Goal: Check status: Check status

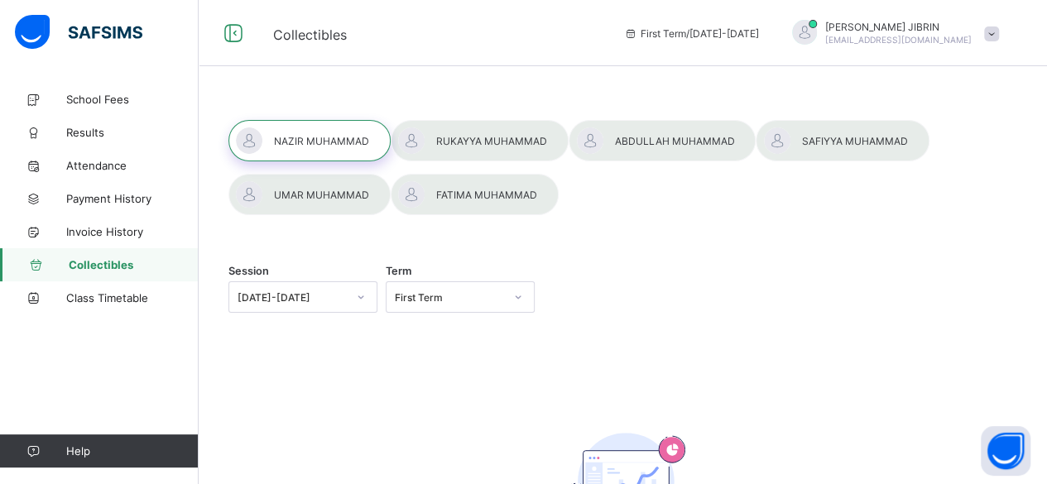
click at [817, 23] on div at bounding box center [804, 32] width 25 height 25
click at [760, 94] on div "Session [DATE]-[DATE] Term First Term No record found There are currently no re…" at bounding box center [623, 372] width 848 height 579
click at [111, 204] on span "Payment History" at bounding box center [132, 198] width 132 height 13
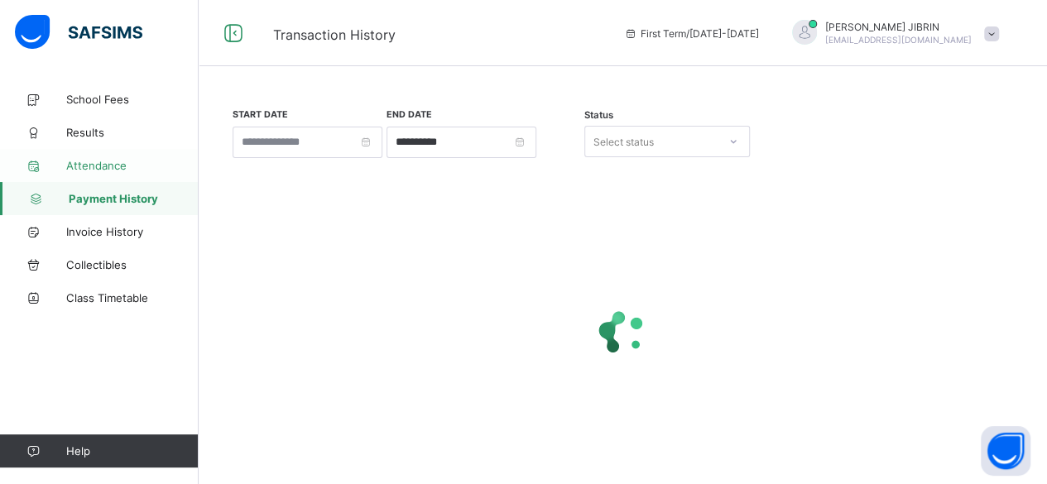
click at [97, 166] on span "Attendance" at bounding box center [132, 165] width 132 height 13
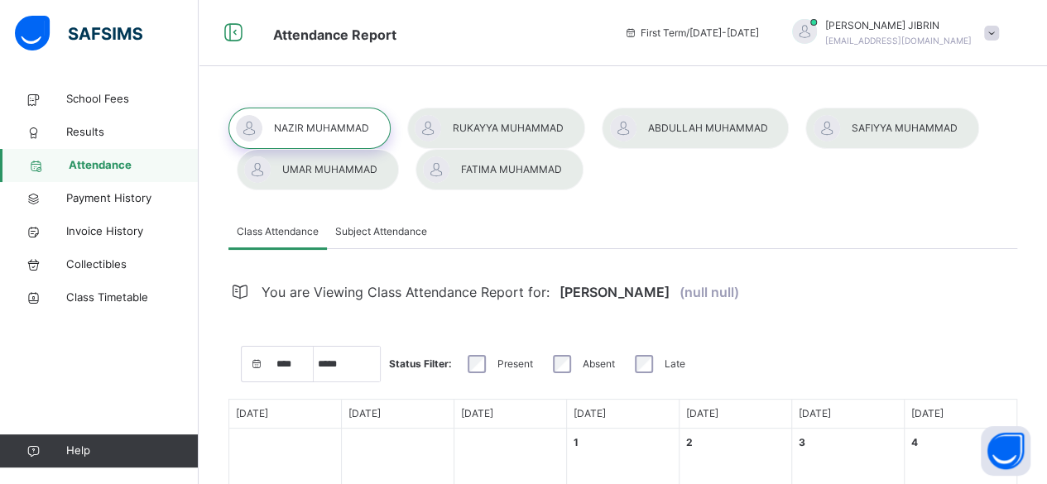
click at [511, 131] on div at bounding box center [496, 128] width 178 height 41
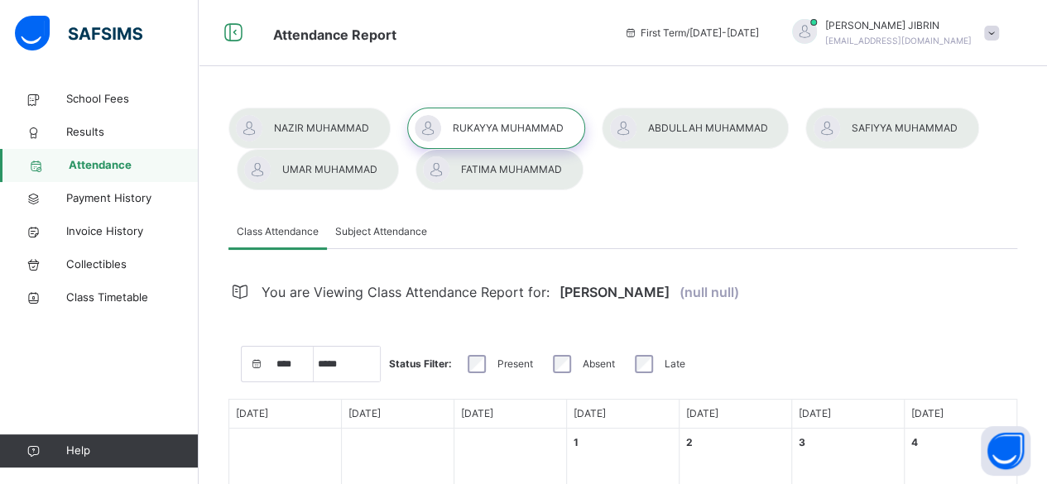
click at [699, 120] on div at bounding box center [695, 128] width 187 height 41
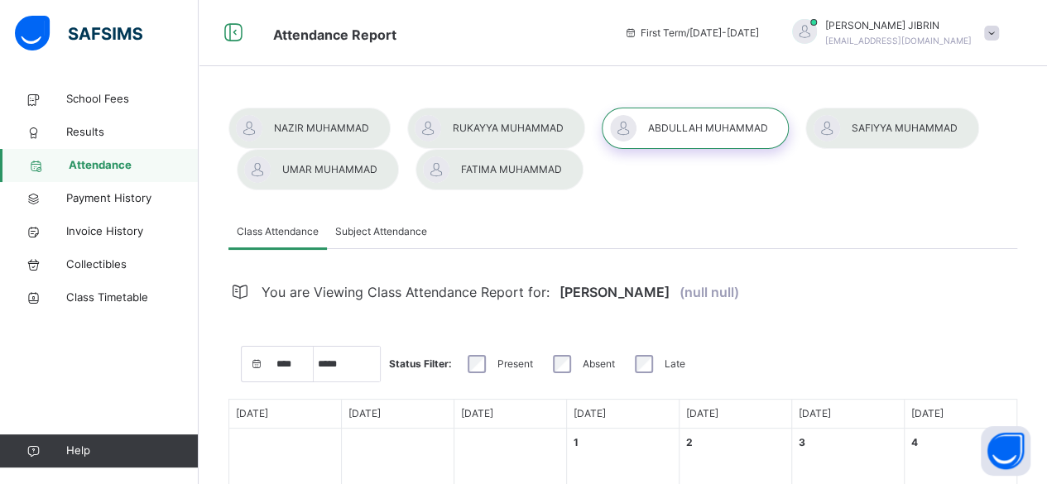
select select "****"
select select "*"
click at [506, 129] on div at bounding box center [496, 128] width 178 height 41
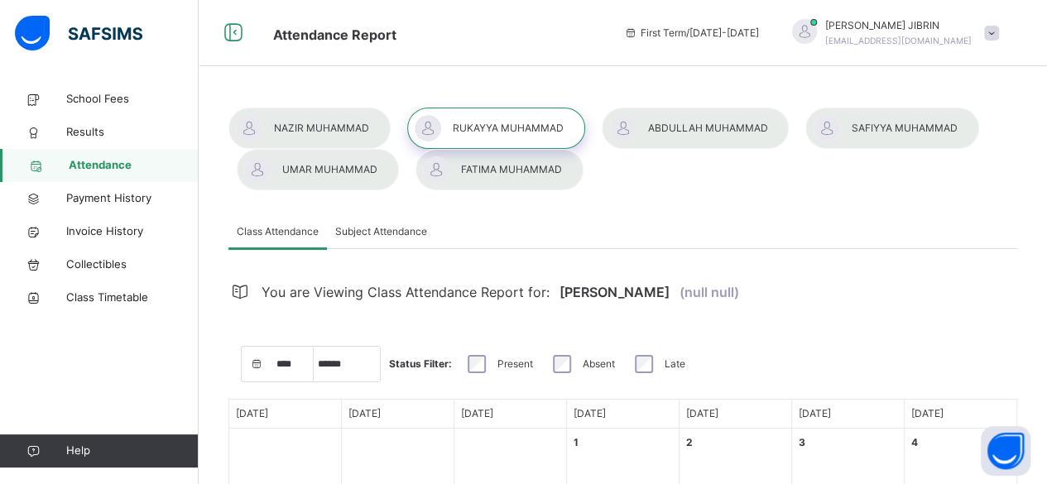
click at [705, 130] on div at bounding box center [695, 128] width 187 height 41
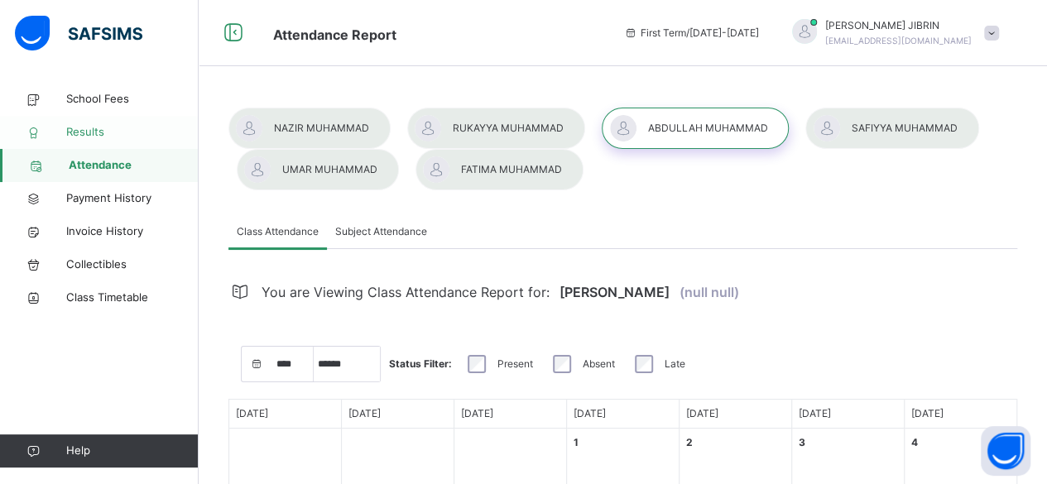
click at [78, 130] on span "Results" at bounding box center [132, 132] width 132 height 17
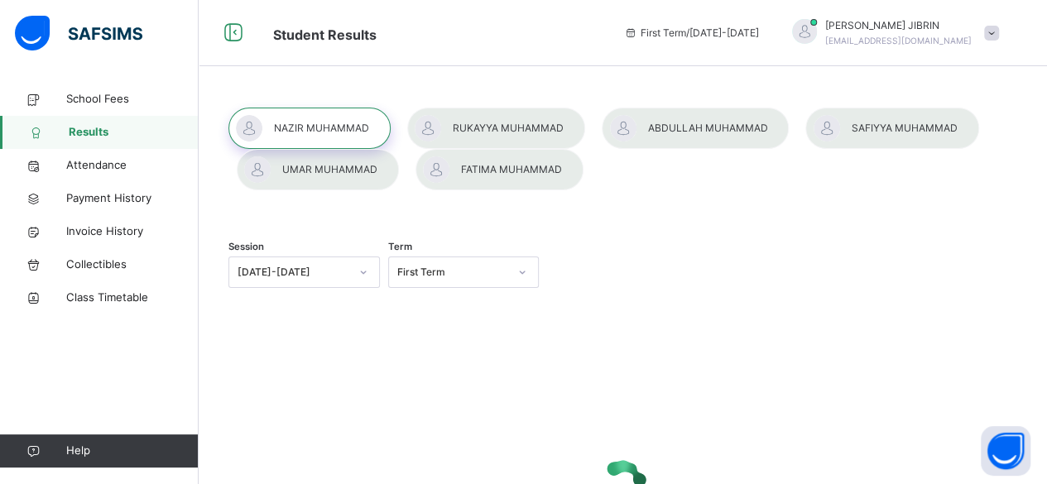
click at [698, 139] on div at bounding box center [695, 128] width 187 height 41
